Goal: Information Seeking & Learning: Learn about a topic

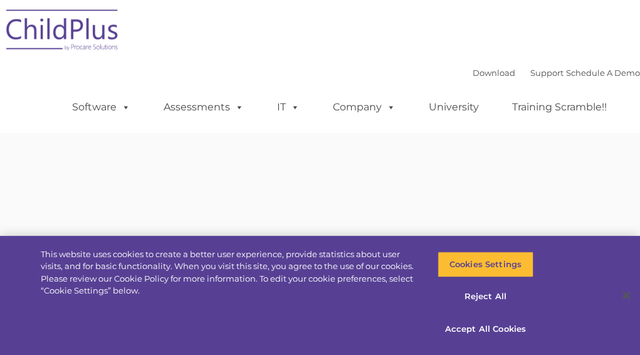
type input ""
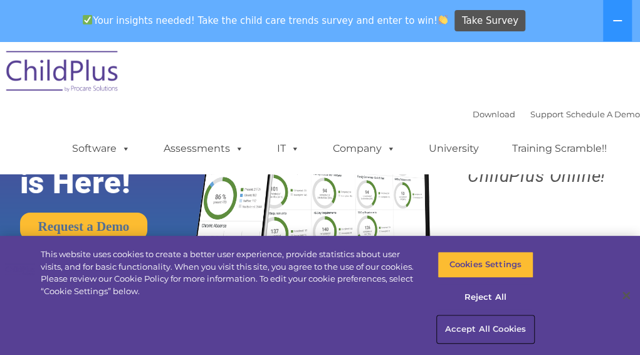
click at [474, 333] on button "Accept All Cookies" at bounding box center [486, 329] width 96 height 26
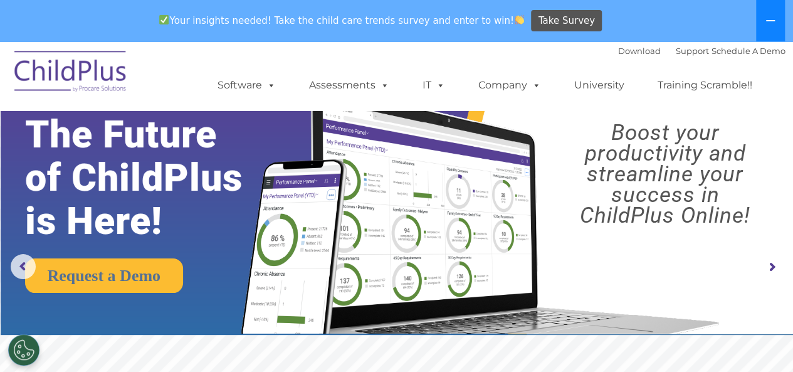
click at [640, 23] on icon at bounding box center [771, 21] width 10 height 10
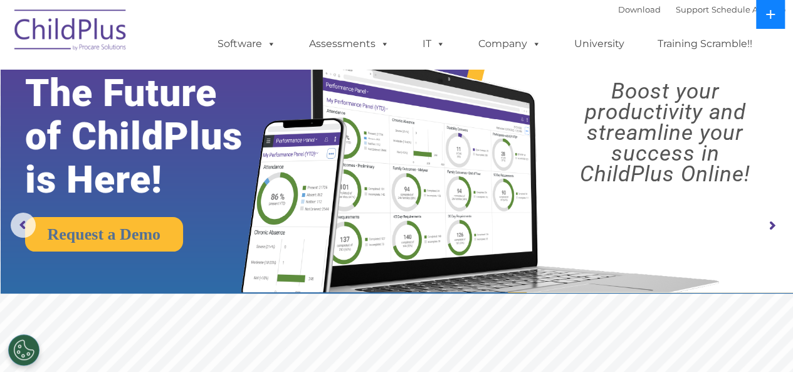
click at [640, 23] on button at bounding box center [770, 14] width 29 height 29
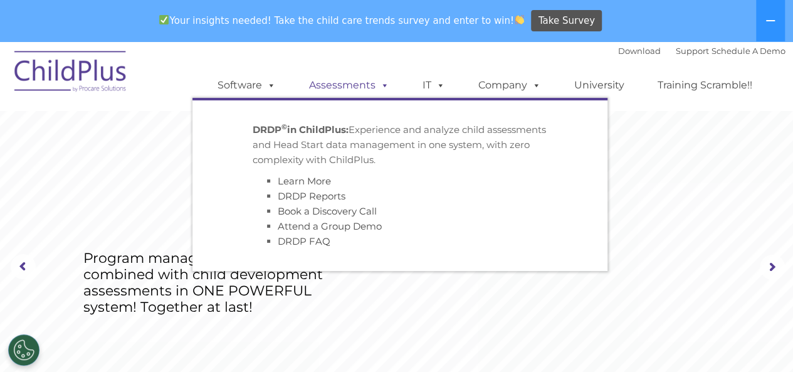
click at [352, 85] on link "Assessments" at bounding box center [349, 85] width 105 height 25
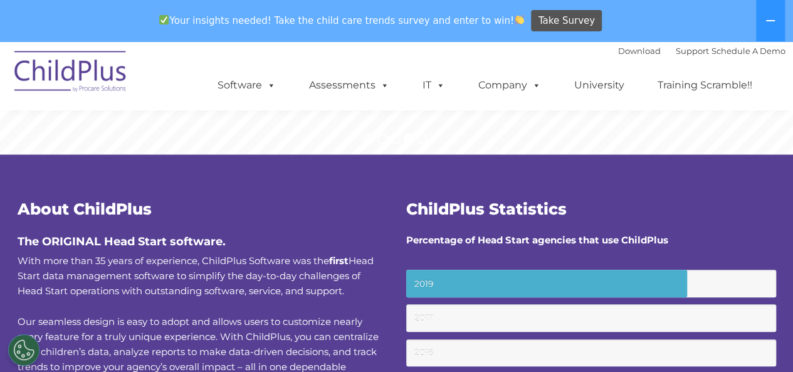
scroll to position [395, 0]
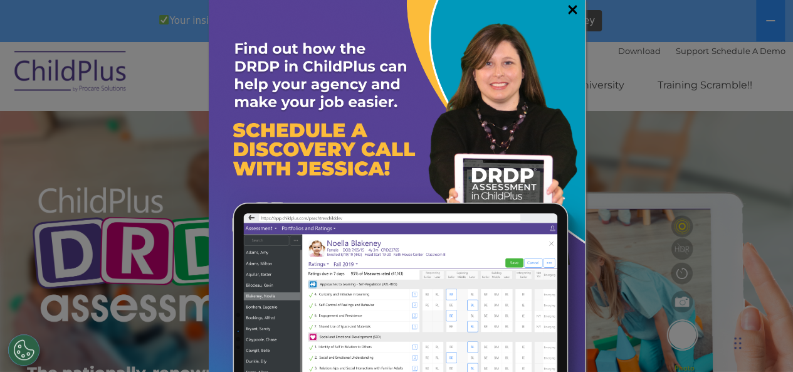
click at [566, 6] on link "×" at bounding box center [573, 9] width 14 height 13
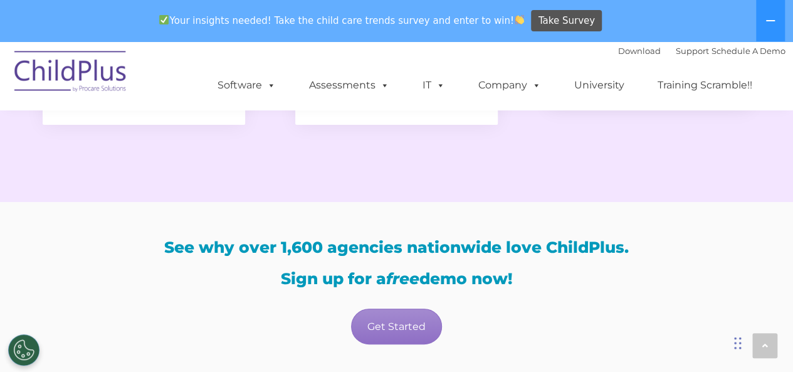
scroll to position [2453, 0]
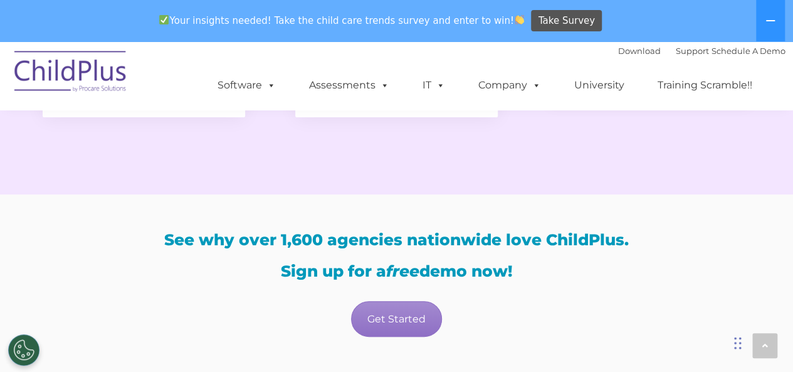
click at [737, 342] on div "Chat Widget" at bounding box center [690, 303] width 205 height 135
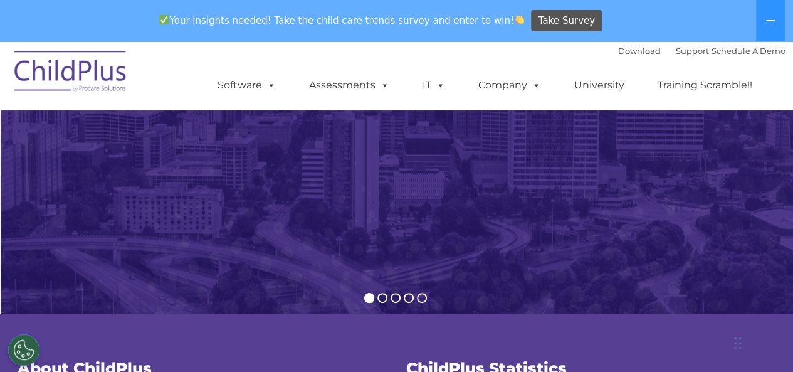
scroll to position [0, 0]
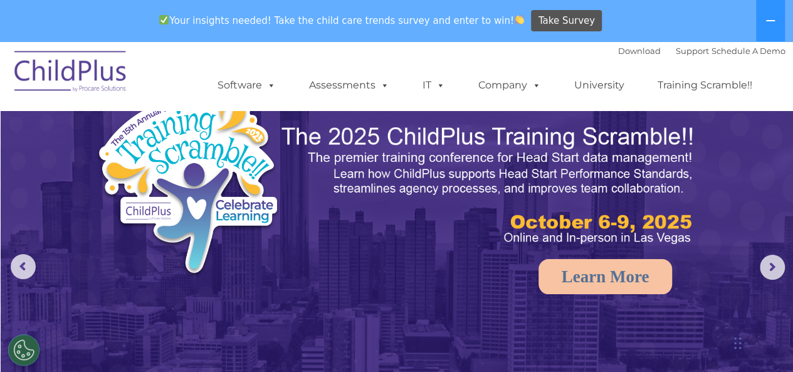
click at [84, 72] on img at bounding box center [70, 73] width 125 height 63
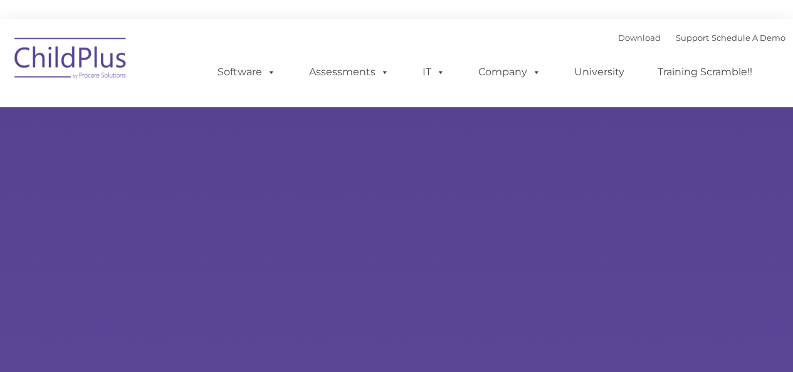
type input ""
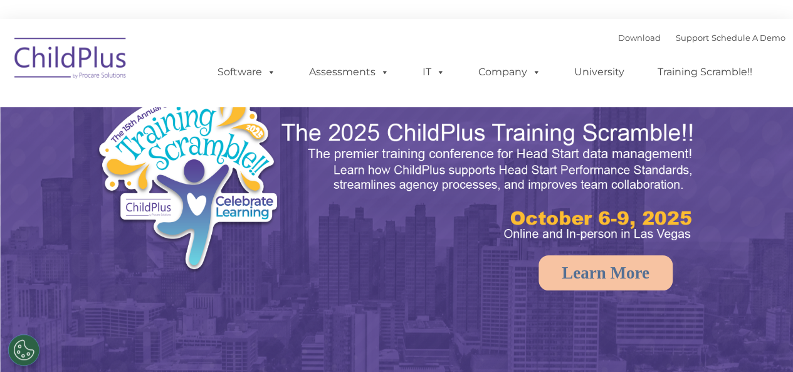
select select "MEDIUM"
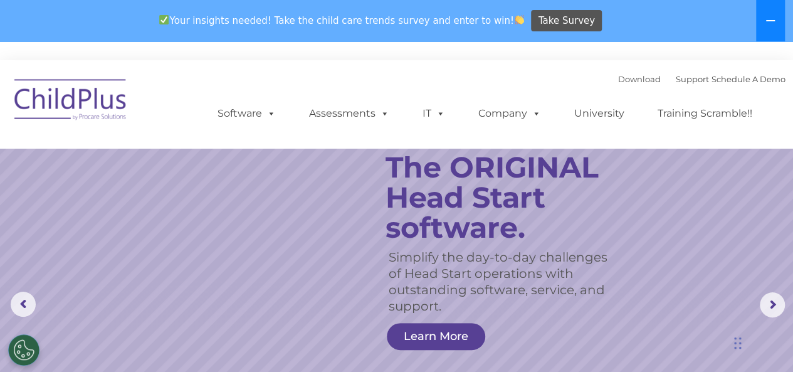
click at [757, 13] on button at bounding box center [770, 20] width 29 height 41
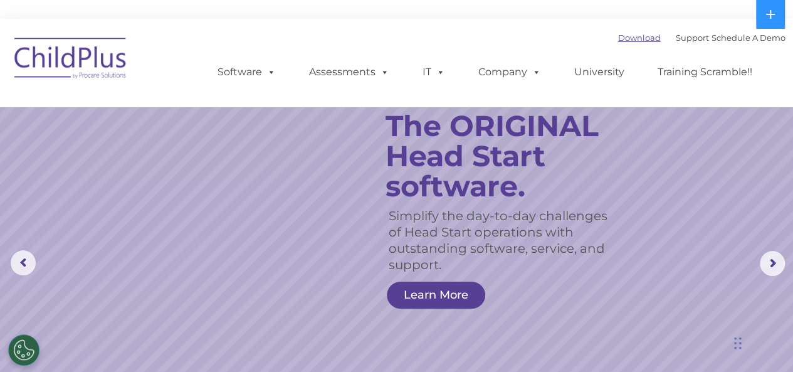
click at [628, 36] on link "Download" at bounding box center [639, 38] width 43 height 10
